Goal: Find specific page/section

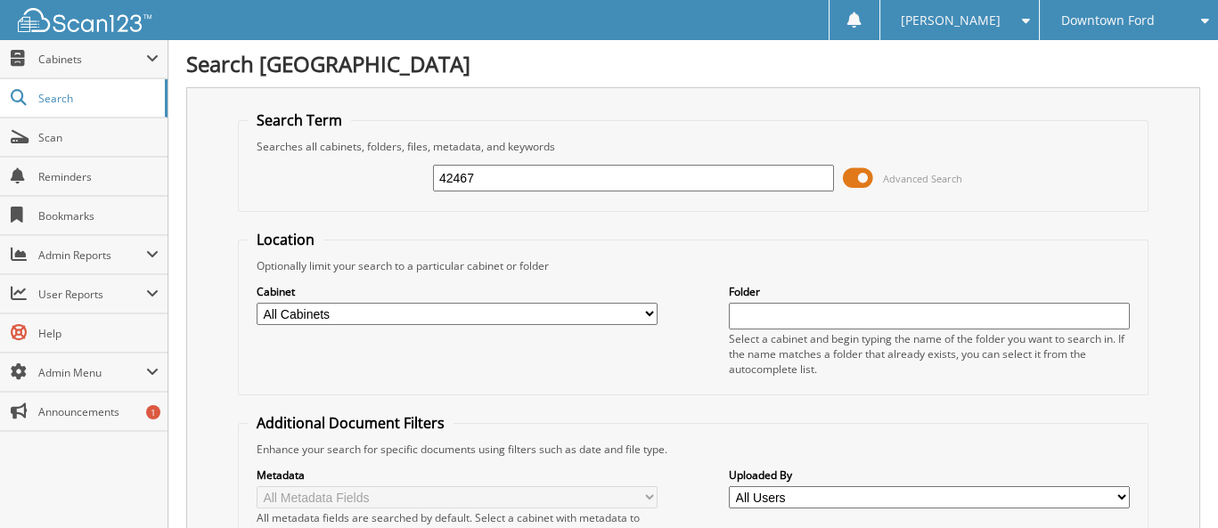
type input "42467"
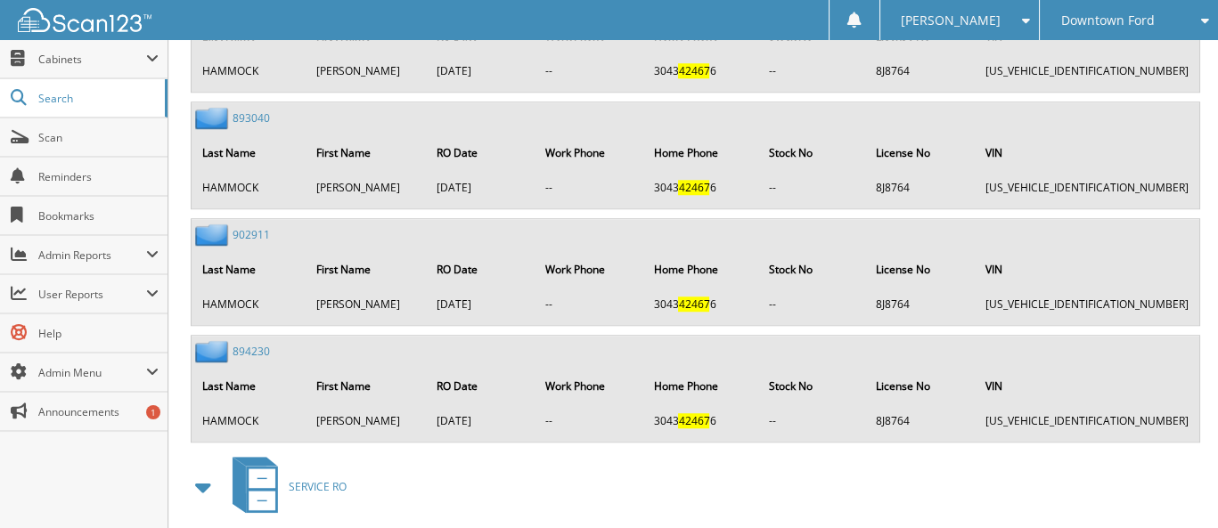
scroll to position [3297, 0]
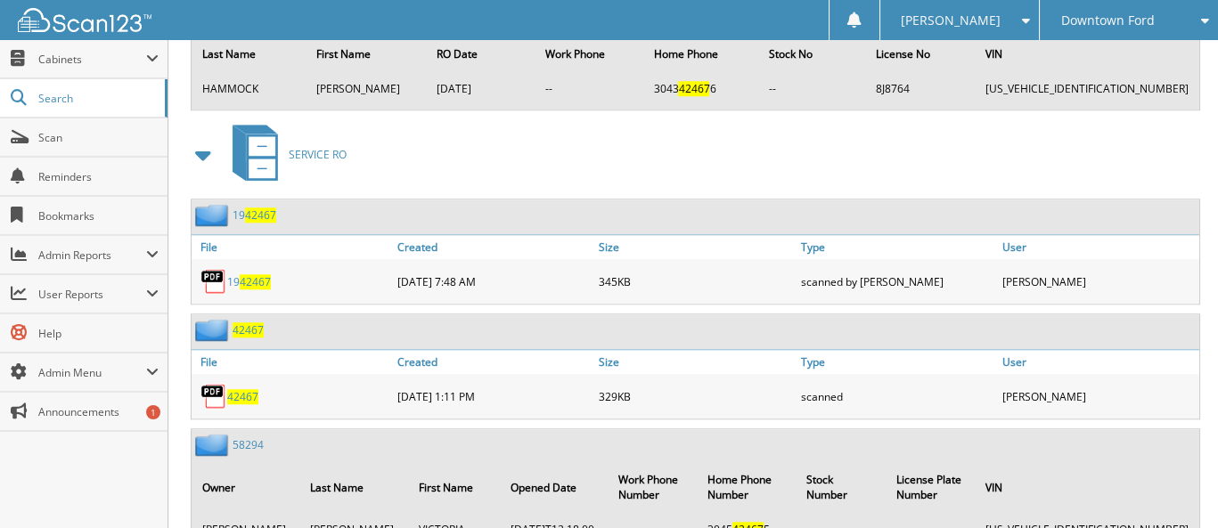
click at [217, 319] on img at bounding box center [213, 330] width 37 height 22
click at [241, 323] on span "42467" at bounding box center [248, 330] width 31 height 15
